Goal: Task Accomplishment & Management: Use online tool/utility

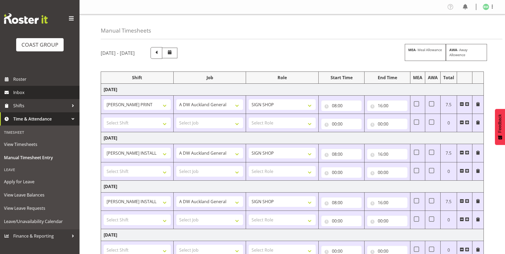
select select "6784"
select select "610"
select select "16482"
select select "610"
select select "16482"
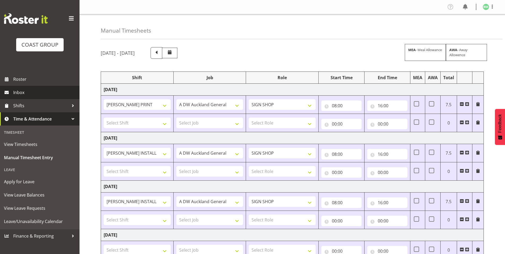
select select "610"
select select "6772"
select select "610"
select select "6772"
select select "610"
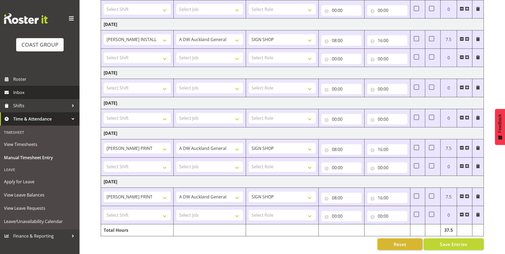
scroll to position [166, 0]
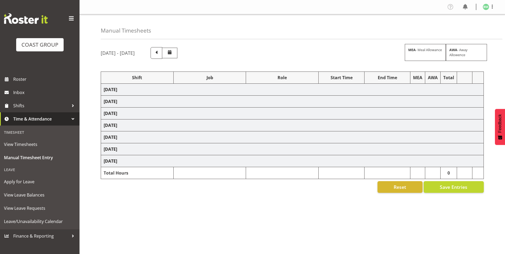
select select "6784"
select select "610"
select select "16482"
select select "610"
select select "16482"
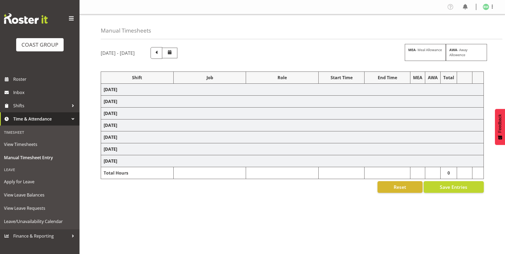
select select "610"
select select "16"
select select "6772"
select select "610"
select select "6772"
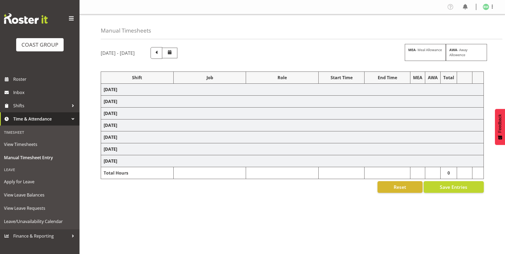
select select "610"
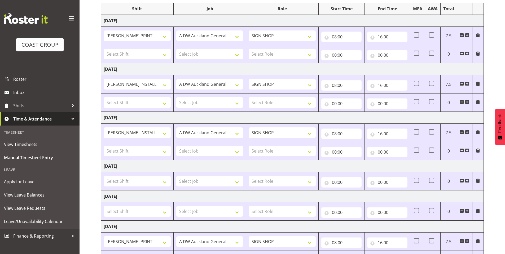
scroll to position [166, 0]
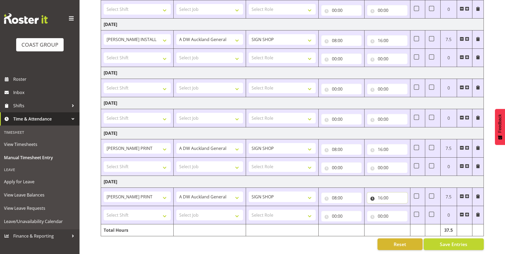
click at [384, 193] on input "16:00" at bounding box center [387, 198] width 40 height 11
click at [384, 35] on input "16:00" at bounding box center [387, 40] width 40 height 11
click at [416, 50] on select "00 01 02 03 04 05 06 07 08 09 10 11 12 13 14 15 16 17 18 19 20 21 22 23 24 25 2…" at bounding box center [417, 54] width 12 height 11
select select "30"
click at [411, 49] on select "00 01 02 03 04 05 06 07 08 09 10 11 12 13 14 15 16 17 18 19 20 21 22 23 24 25 2…" at bounding box center [417, 54] width 12 height 11
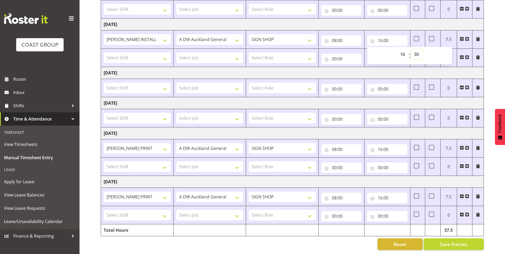
type input "16:30"
click at [448, 241] on span "Save Entries" at bounding box center [453, 244] width 28 height 7
